Goal: Task Accomplishment & Management: Use online tool/utility

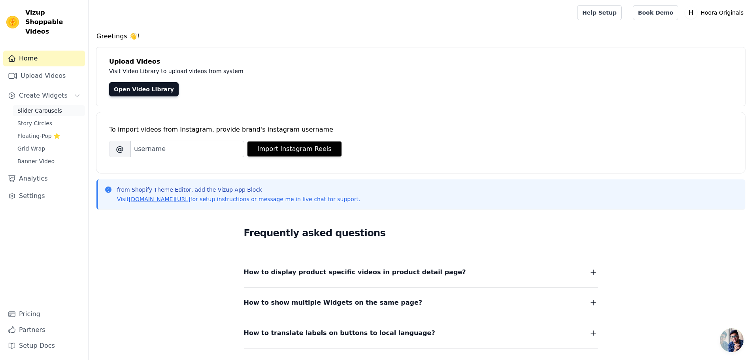
click at [43, 107] on span "Slider Carousels" at bounding box center [39, 111] width 45 height 8
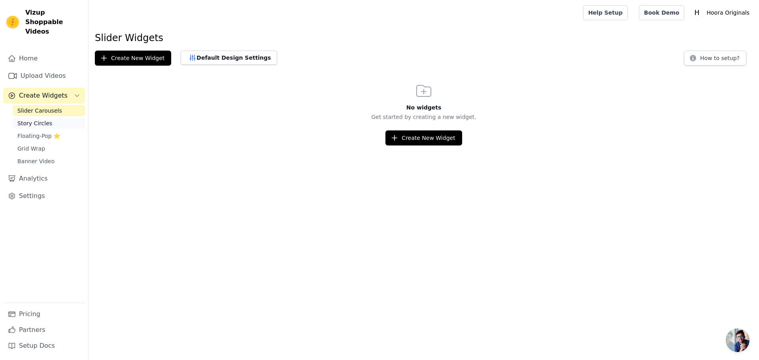
click at [30, 119] on span "Story Circles" at bounding box center [34, 123] width 35 height 8
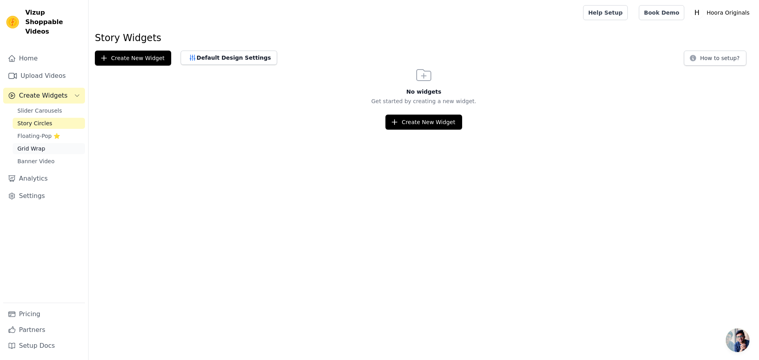
click at [29, 145] on span "Grid Wrap" at bounding box center [31, 149] width 28 height 8
click at [28, 157] on span "Banner Video" at bounding box center [35, 161] width 37 height 8
click at [26, 51] on link "Home" at bounding box center [44, 59] width 82 height 16
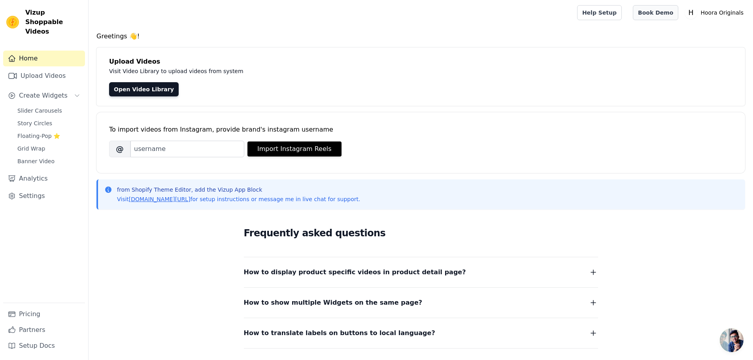
click at [651, 13] on link "Book Demo" at bounding box center [655, 12] width 45 height 15
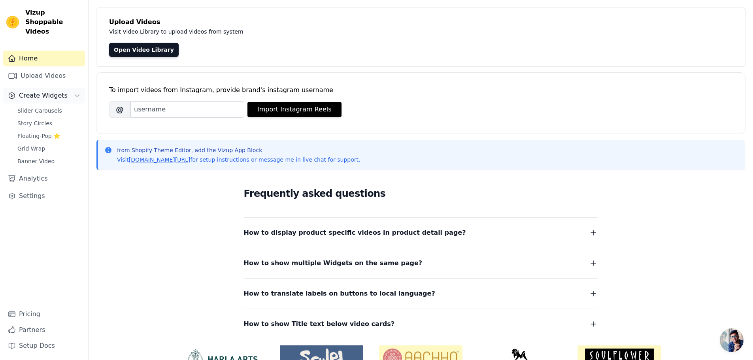
click at [36, 91] on span "Create Widgets" at bounding box center [43, 95] width 49 height 9
click at [40, 68] on link "Upload Videos" at bounding box center [44, 76] width 82 height 16
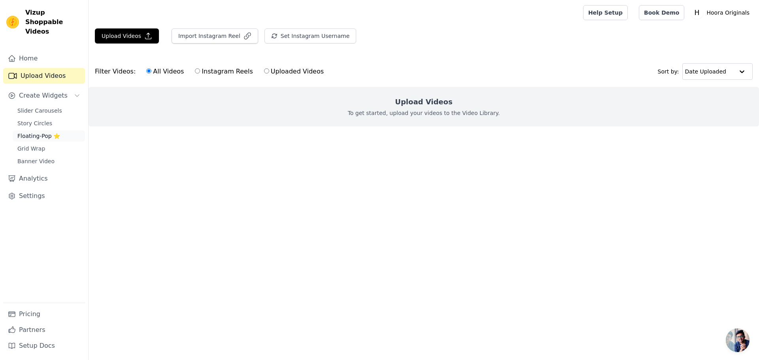
click at [36, 132] on span "Floating-Pop ⭐" at bounding box center [38, 136] width 43 height 8
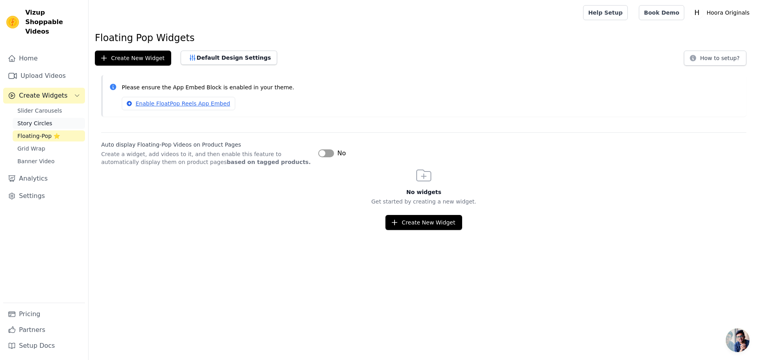
click at [36, 119] on span "Story Circles" at bounding box center [34, 123] width 35 height 8
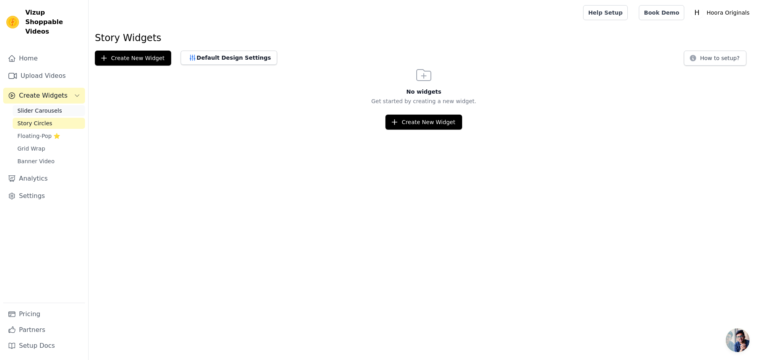
click at [34, 107] on span "Slider Carousels" at bounding box center [39, 111] width 45 height 8
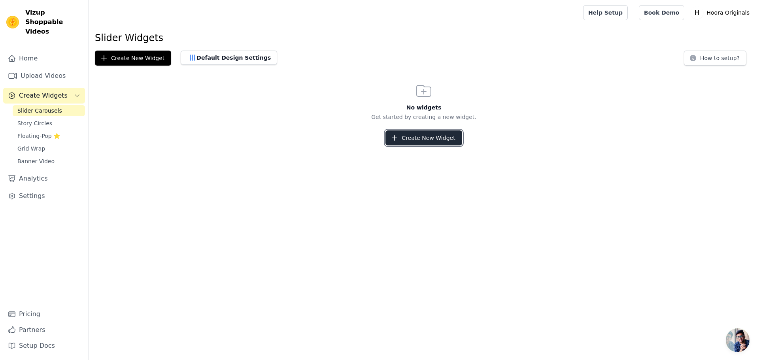
click at [420, 132] on button "Create New Widget" at bounding box center [423, 137] width 76 height 15
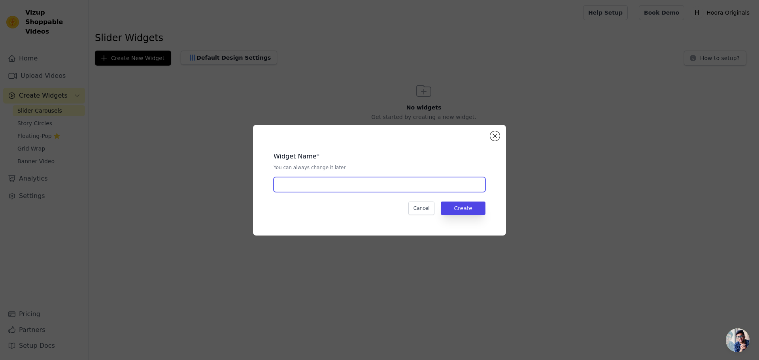
click at [398, 184] on input "text" at bounding box center [379, 184] width 212 height 15
type input "vbg"
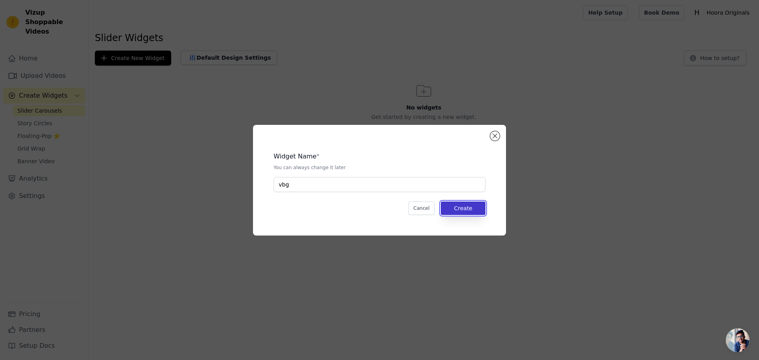
click at [462, 202] on button "Create" at bounding box center [463, 208] width 45 height 13
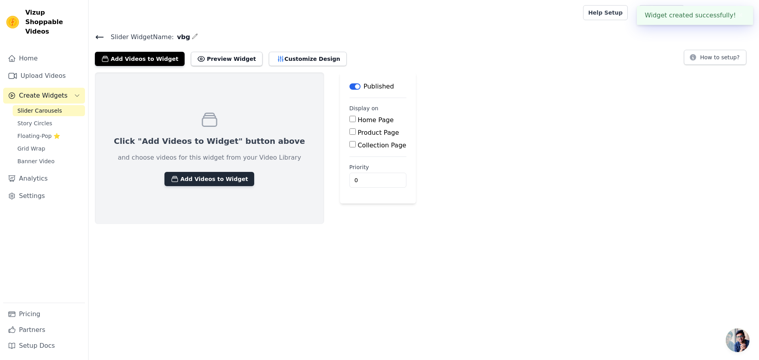
click at [201, 181] on button "Add Videos to Widget" at bounding box center [209, 179] width 90 height 14
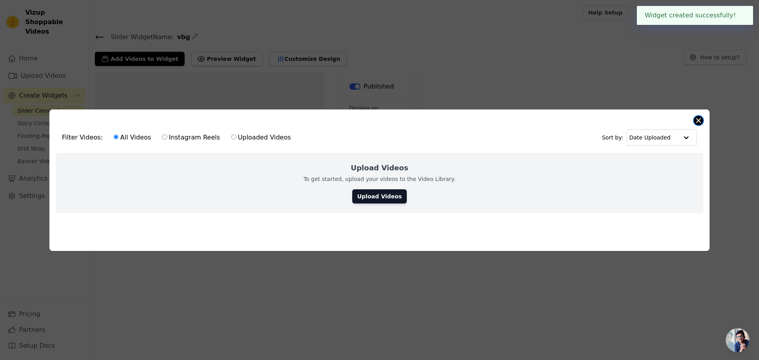
click at [697, 116] on button "Close modal" at bounding box center [697, 120] width 9 height 9
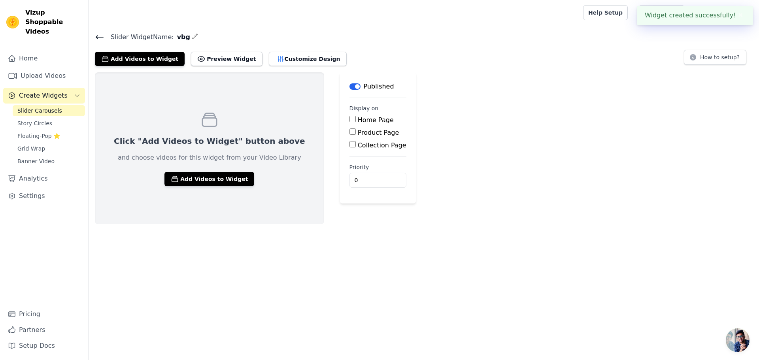
click at [358, 130] on label "Product Page" at bounding box center [378, 133] width 41 height 8
click at [349, 130] on input "Product Page" at bounding box center [352, 131] width 6 height 6
checkbox input "true"
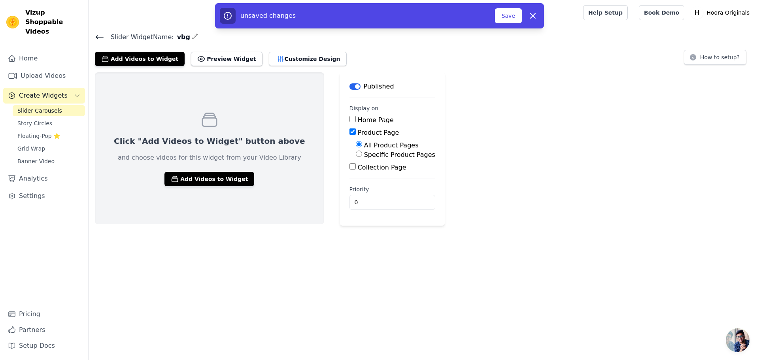
click at [370, 153] on label "Specific Product Pages" at bounding box center [399, 155] width 71 height 8
click at [362, 153] on input "Specific Product Pages" at bounding box center [359, 154] width 6 height 6
radio input "true"
click at [370, 153] on label "Specific Product Pages" at bounding box center [399, 155] width 71 height 8
click at [362, 153] on input "Specific Product Pages" at bounding box center [359, 154] width 6 height 6
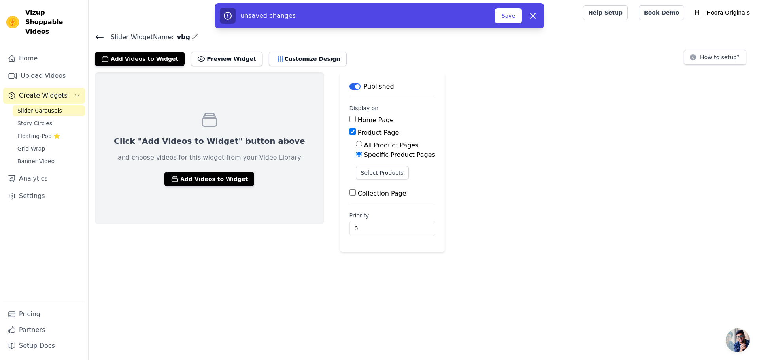
click at [358, 131] on label "Product Page" at bounding box center [378, 133] width 41 height 8
click at [349, 131] on input "Product Page" at bounding box center [352, 131] width 6 height 6
click at [358, 135] on label "Product Page" at bounding box center [378, 133] width 41 height 8
click at [349, 135] on input "Product Page" at bounding box center [352, 131] width 6 height 6
checkbox input "true"
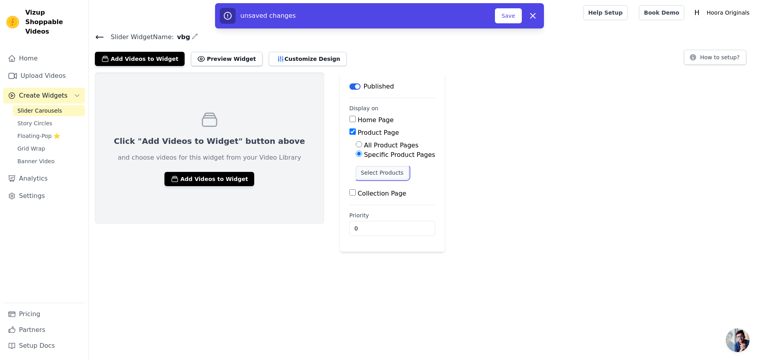
click at [356, 168] on button "Select Products" at bounding box center [382, 172] width 53 height 13
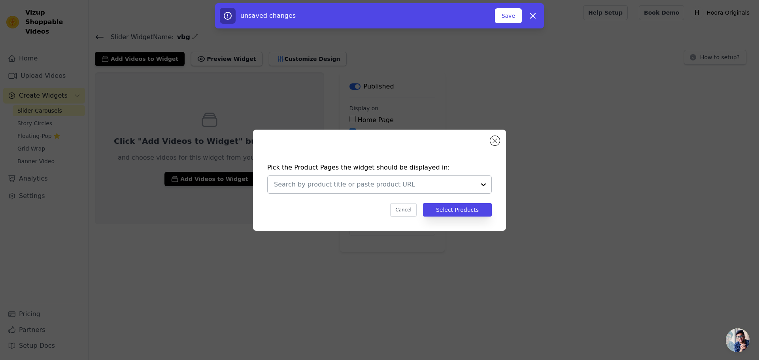
click at [350, 177] on div at bounding box center [375, 184] width 202 height 17
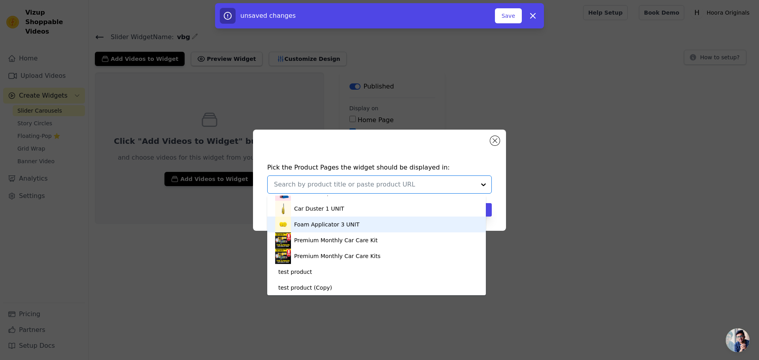
scroll to position [201, 0]
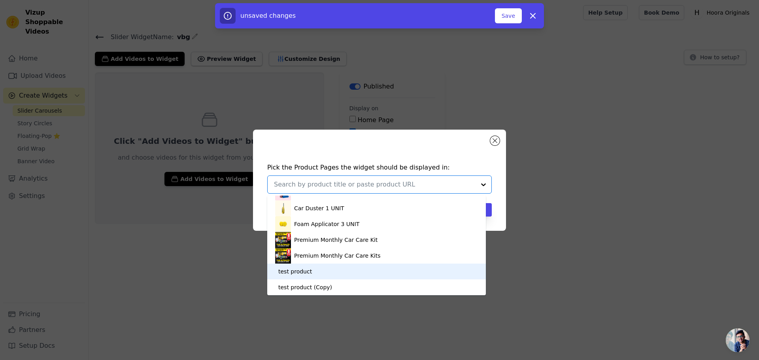
click at [324, 269] on div "test product" at bounding box center [376, 272] width 203 height 16
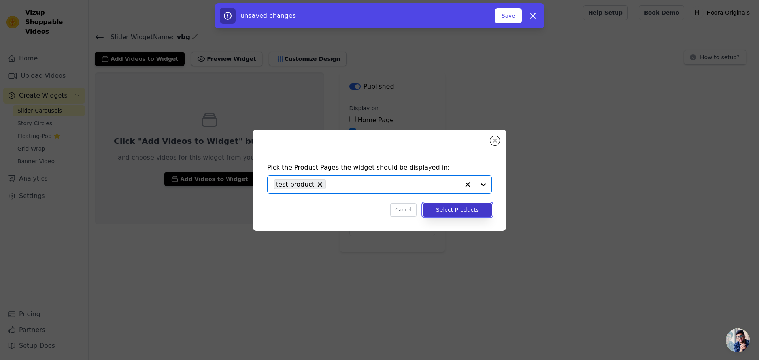
click at [462, 211] on button "Select Products" at bounding box center [457, 209] width 69 height 13
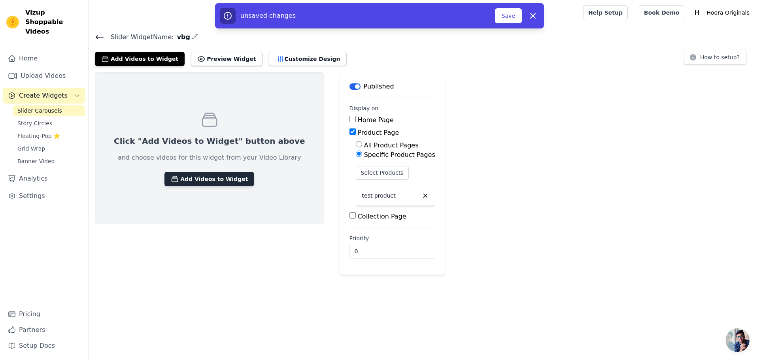
click at [199, 179] on button "Add Videos to Widget" at bounding box center [209, 179] width 90 height 14
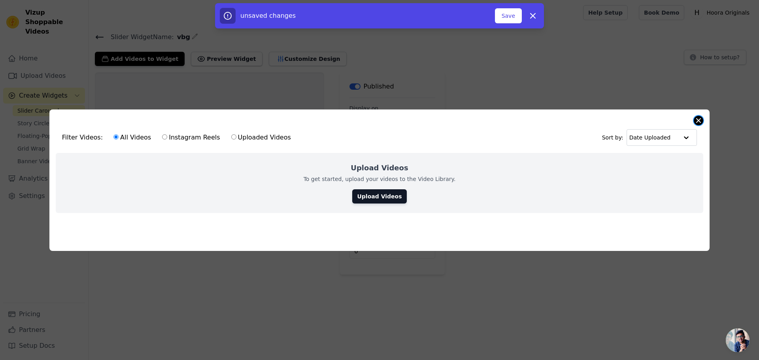
click at [697, 118] on button "Close modal" at bounding box center [697, 120] width 9 height 9
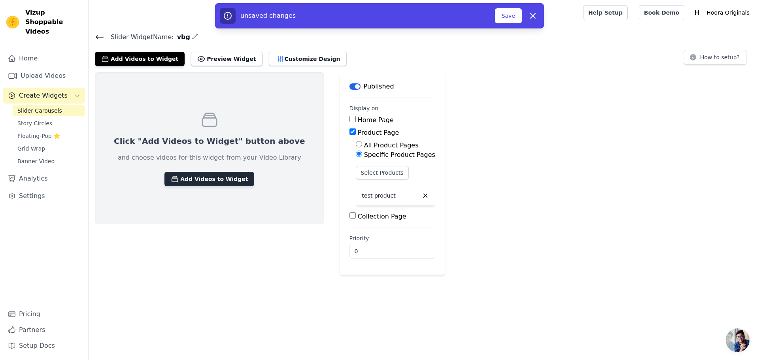
click at [203, 182] on button "Add Videos to Widget" at bounding box center [209, 179] width 90 height 14
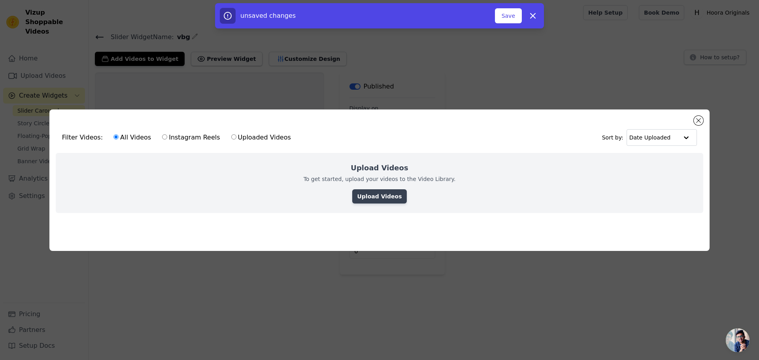
click at [369, 195] on link "Upload Videos" at bounding box center [379, 196] width 54 height 14
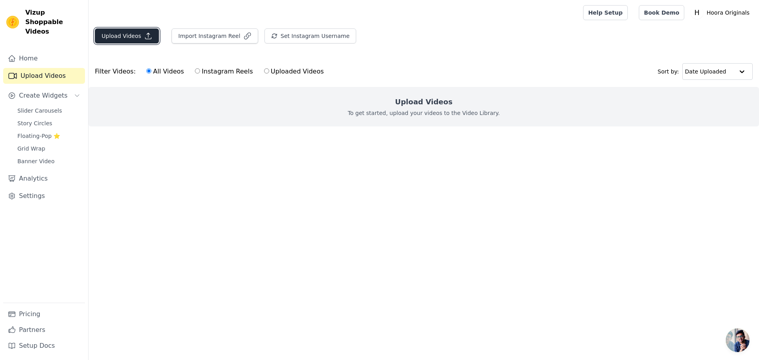
click at [139, 41] on button "Upload Videos" at bounding box center [127, 35] width 64 height 15
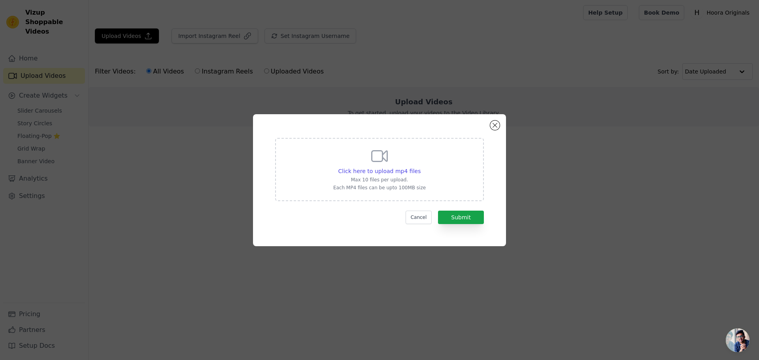
click at [432, 165] on div "Click here to upload mp4 files Max 10 files per upload. Each MP4 files can be u…" at bounding box center [379, 169] width 209 height 63
click at [420, 167] on input "Click here to upload mp4 files Max 10 files per upload. Each MP4 files can be u…" at bounding box center [420, 167] width 0 height 0
click at [403, 174] on span "Click here to upload mp4 files" at bounding box center [379, 171] width 83 height 6
click at [420, 167] on input "Click here to upload mp4 files Max 10 files per upload. Each MP4 files can be u…" at bounding box center [420, 167] width 0 height 0
click at [492, 121] on button "Close modal" at bounding box center [494, 125] width 9 height 9
